Goal: Transaction & Acquisition: Purchase product/service

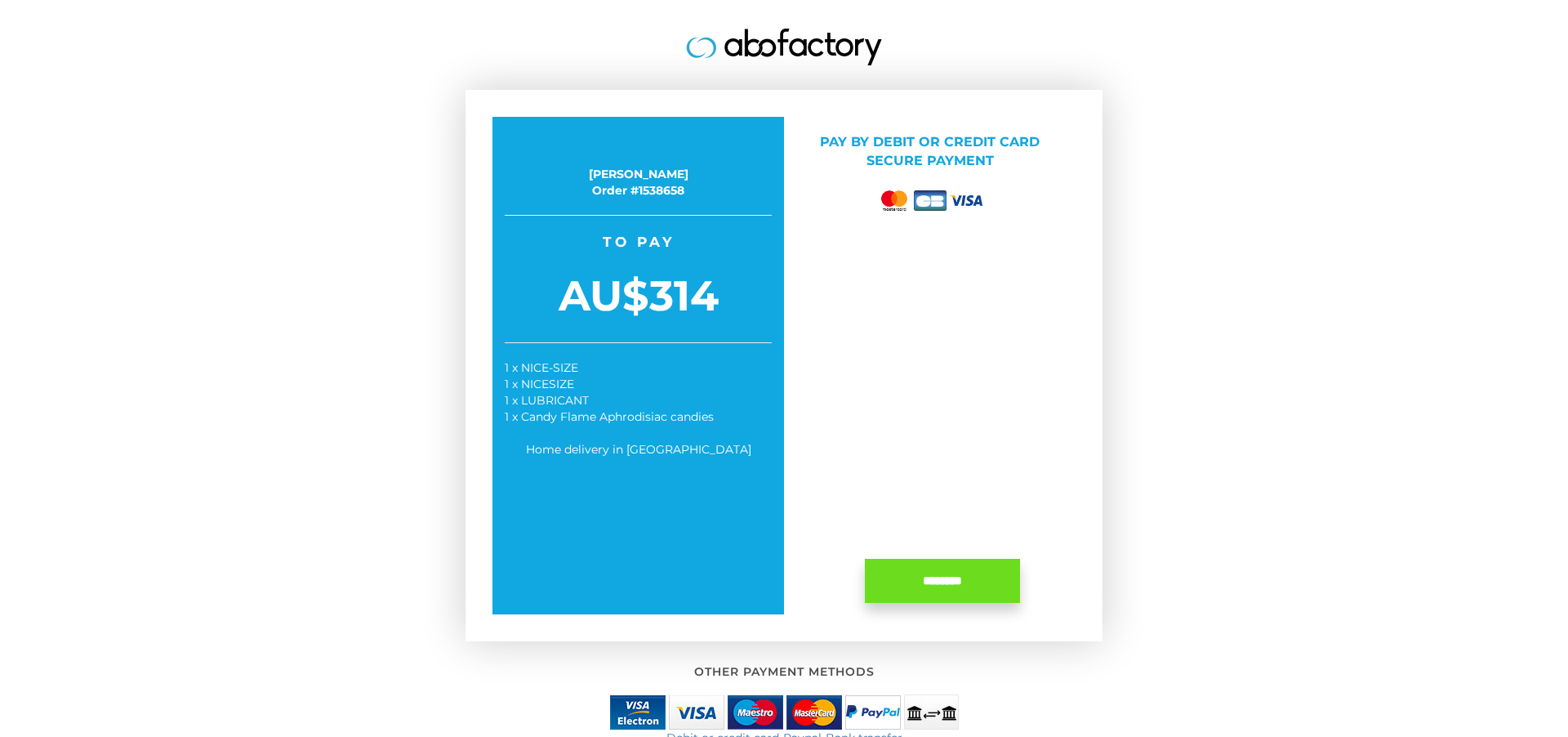
click at [949, 580] on input "********" at bounding box center [942, 580] width 155 height 45
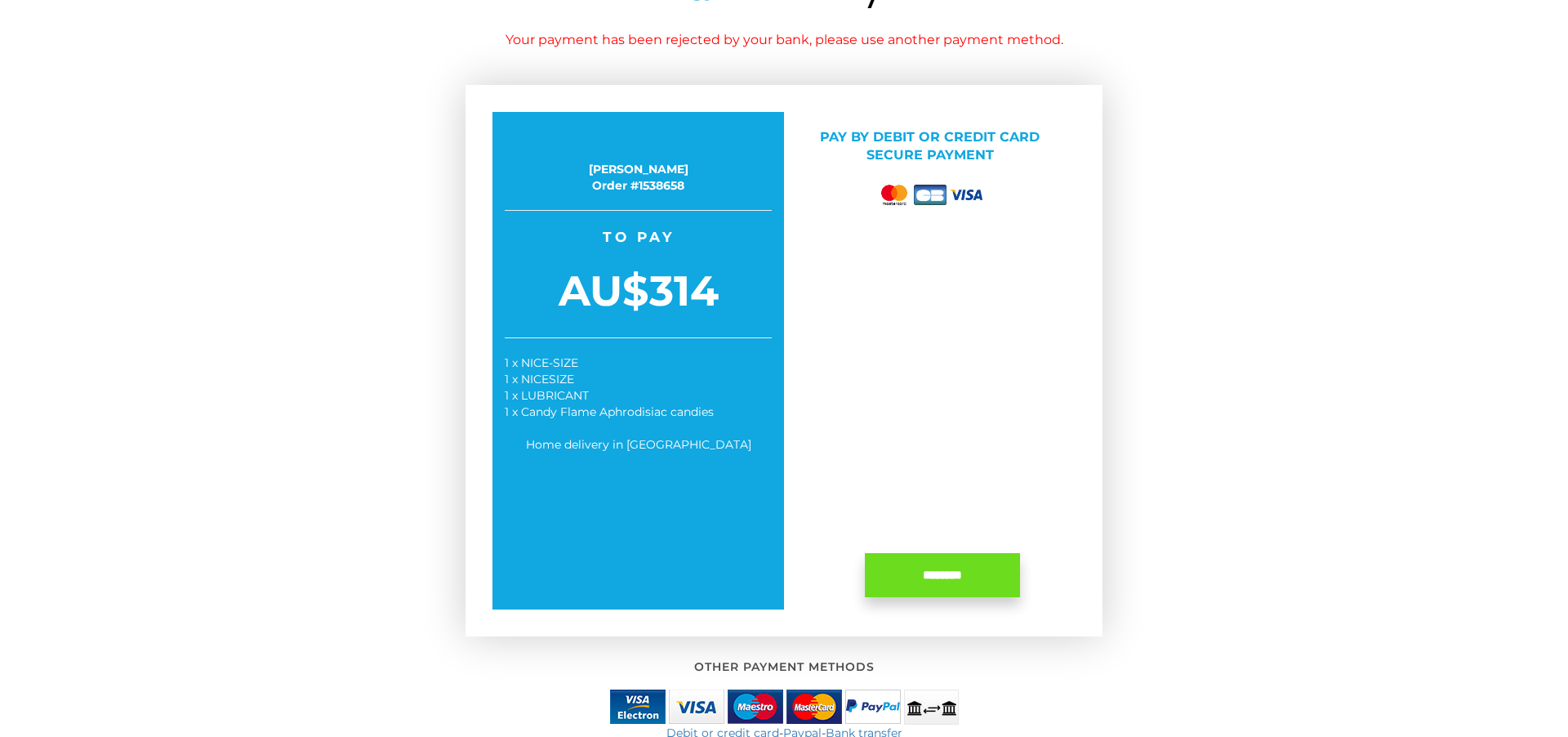
scroll to position [62, 0]
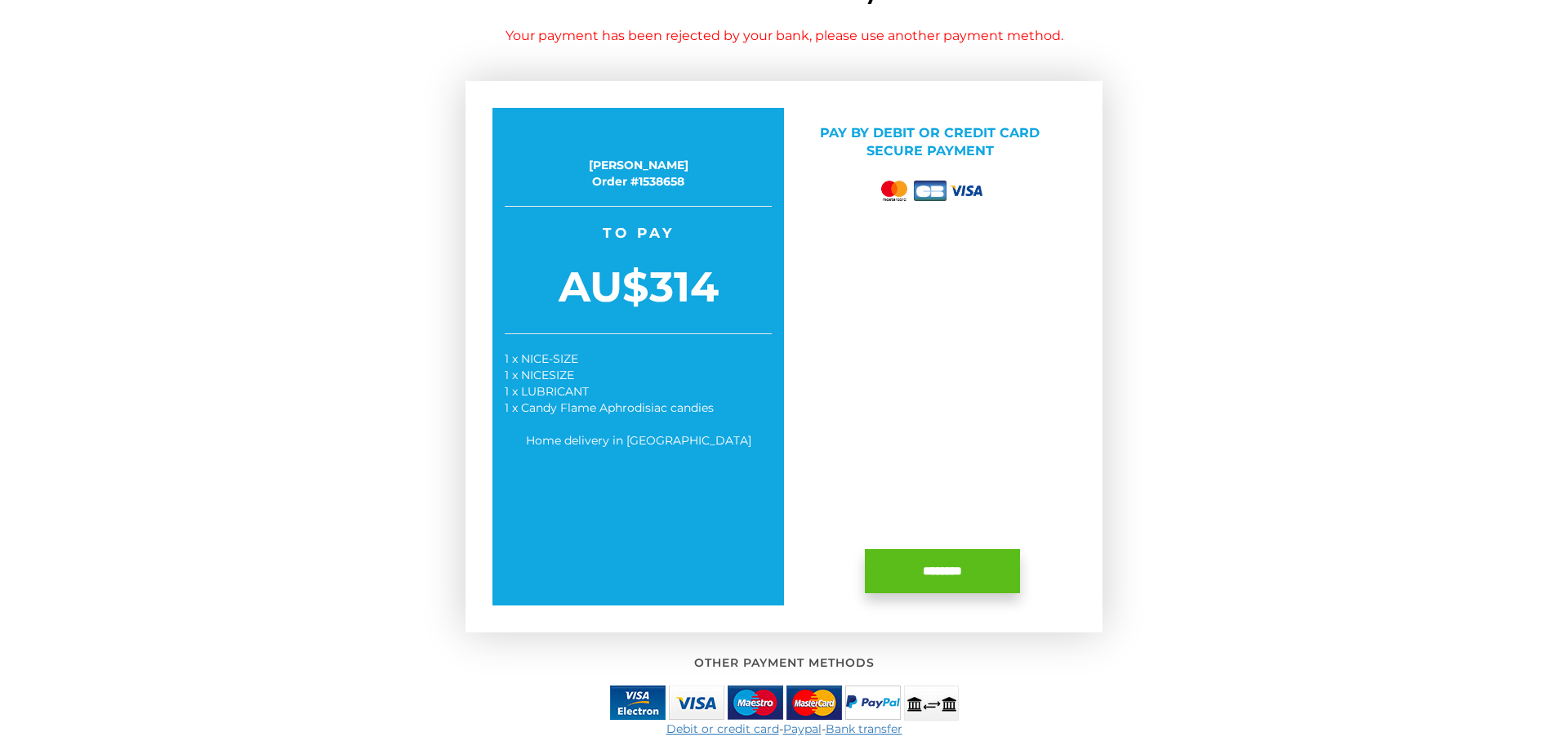
click at [961, 570] on input "********" at bounding box center [942, 571] width 155 height 45
